Goal: Use online tool/utility

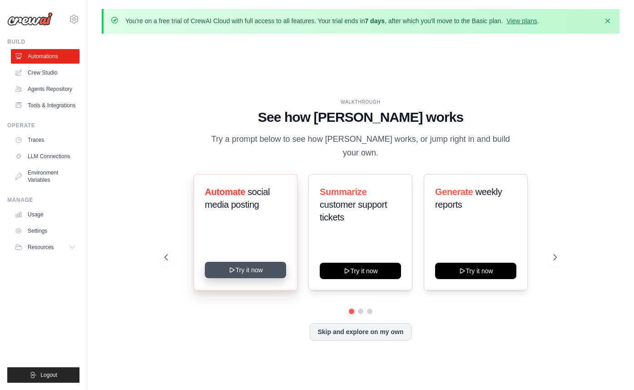
click at [244, 261] on button "Try it now" at bounding box center [245, 269] width 81 height 16
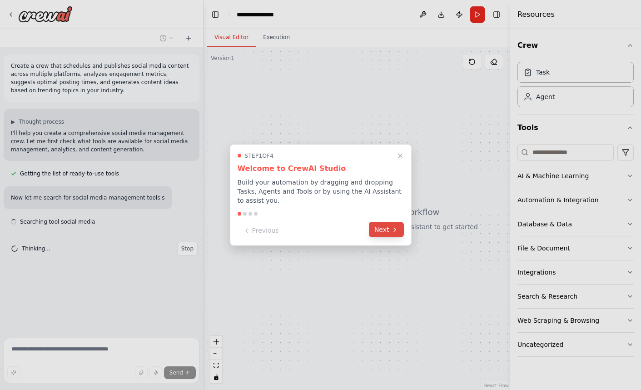
click at [391, 233] on icon at bounding box center [394, 229] width 7 height 7
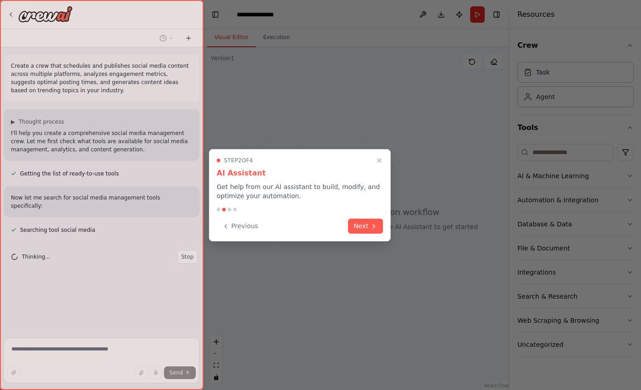
click at [382, 233] on div "Previous Next" at bounding box center [300, 225] width 166 height 15
click at [375, 228] on icon at bounding box center [373, 225] width 7 height 7
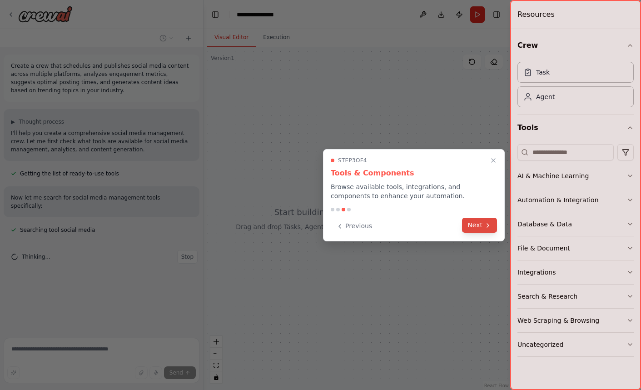
click at [468, 225] on button "Next" at bounding box center [479, 224] width 35 height 15
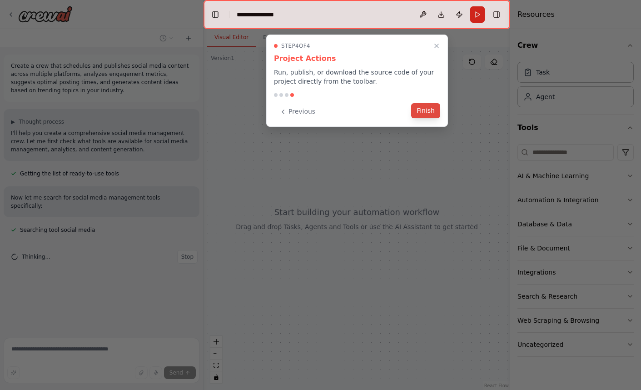
click at [431, 114] on button "Finish" at bounding box center [425, 110] width 29 height 15
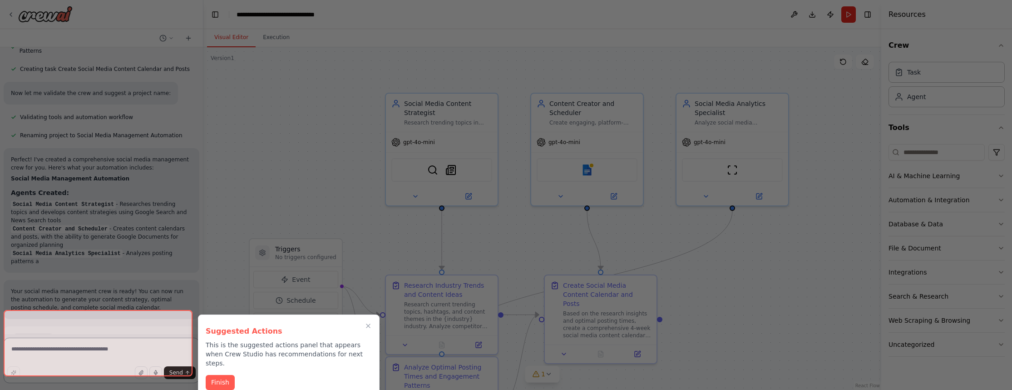
scroll to position [792, 0]
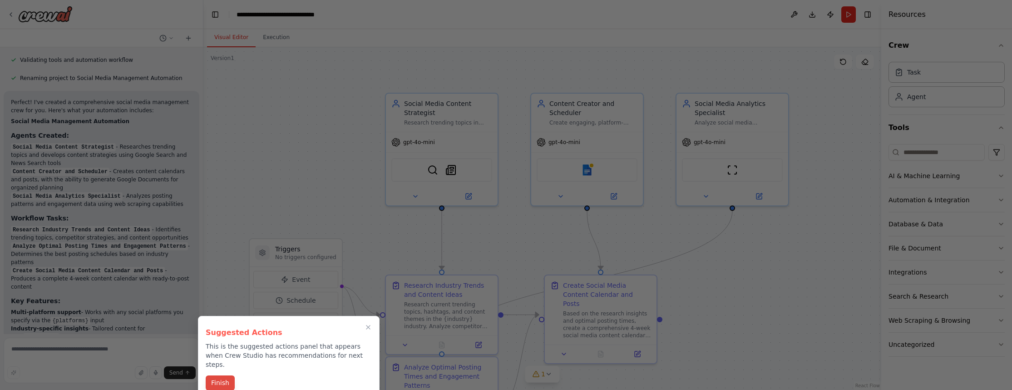
click at [220, 376] on button "Finish" at bounding box center [220, 382] width 29 height 15
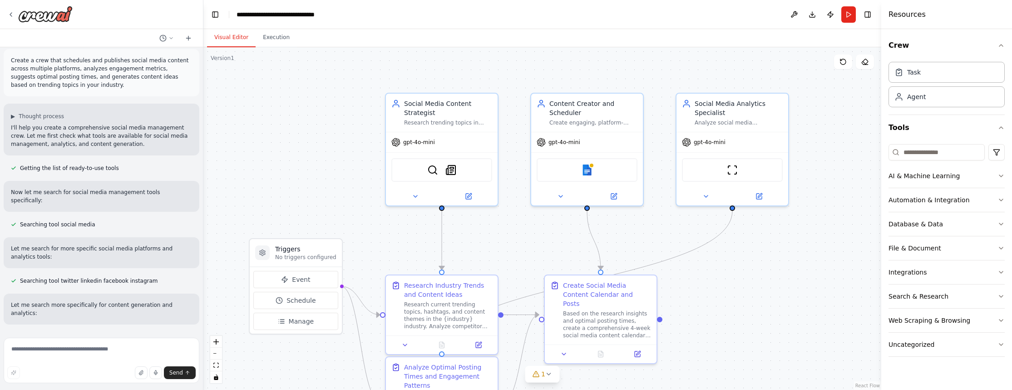
scroll to position [1053, 0]
